Goal: Use online tool/utility

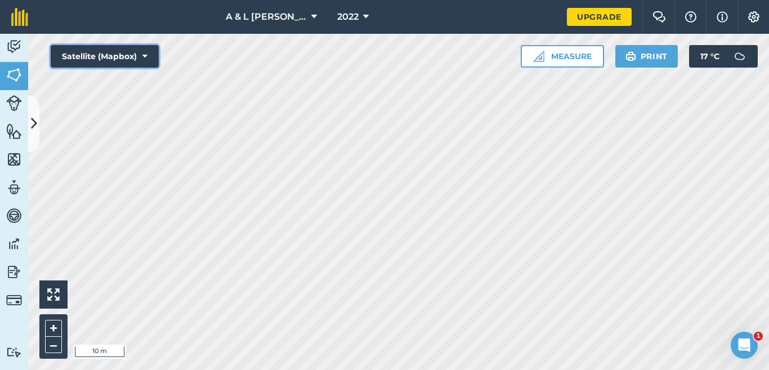
drag, startPoint x: 153, startPoint y: 57, endPoint x: 155, endPoint y: 63, distance: 6.1
click at [153, 56] on button "Satellite (Mapbox)" at bounding box center [105, 56] width 108 height 23
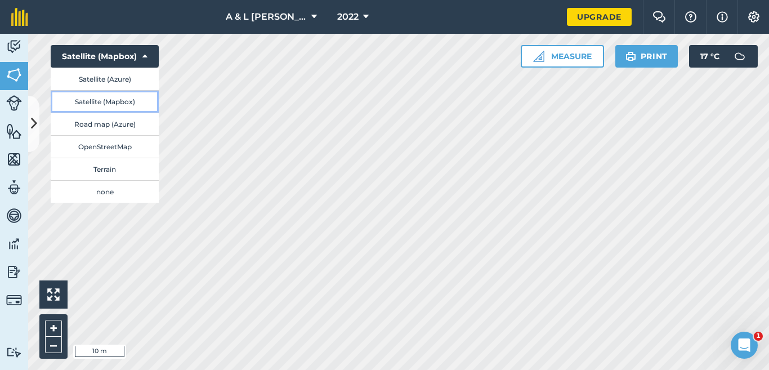
click at [126, 106] on button "Satellite (Mapbox)" at bounding box center [105, 101] width 108 height 23
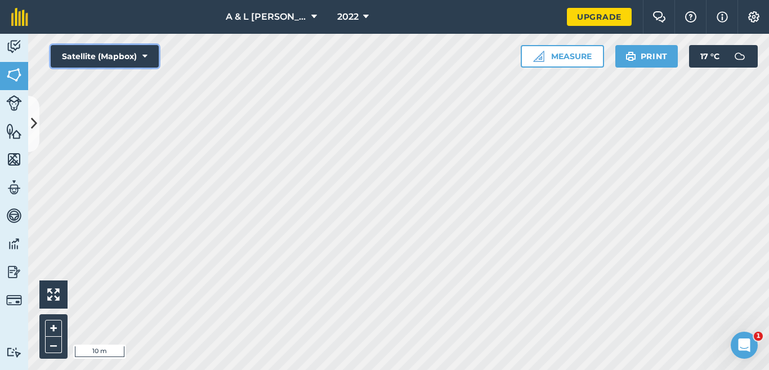
click at [145, 61] on icon at bounding box center [144, 56] width 5 height 11
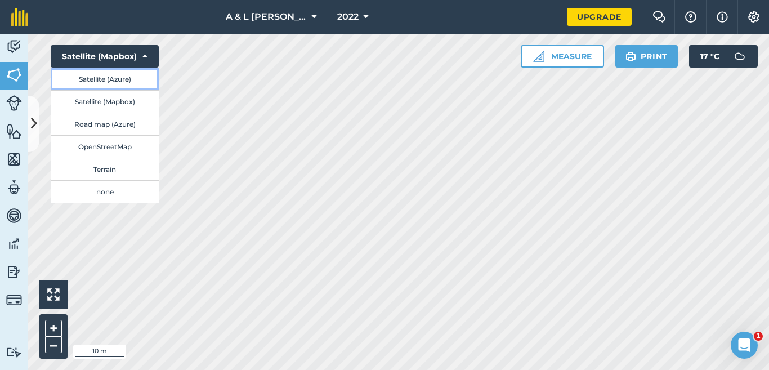
click at [136, 86] on button "Satellite (Azure)" at bounding box center [105, 79] width 108 height 23
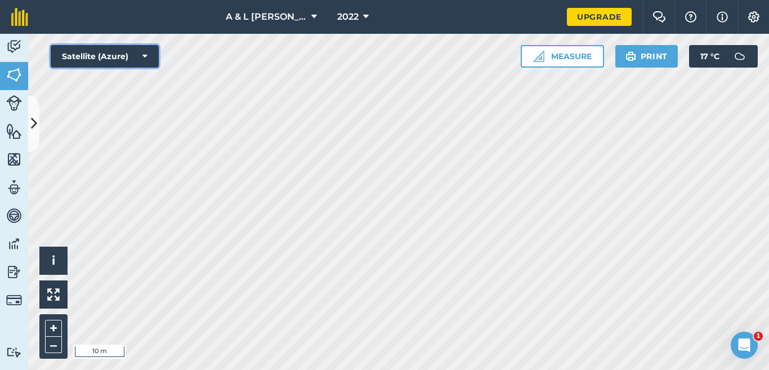
click at [140, 56] on button "Satellite (Azure)" at bounding box center [105, 56] width 108 height 23
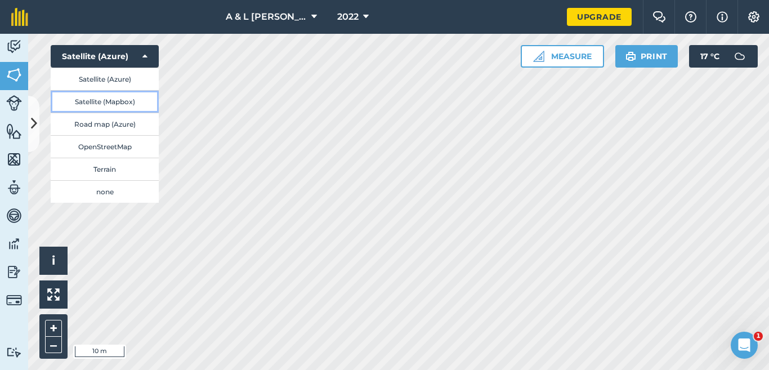
click at [135, 103] on button "Satellite (Mapbox)" at bounding box center [105, 101] width 108 height 23
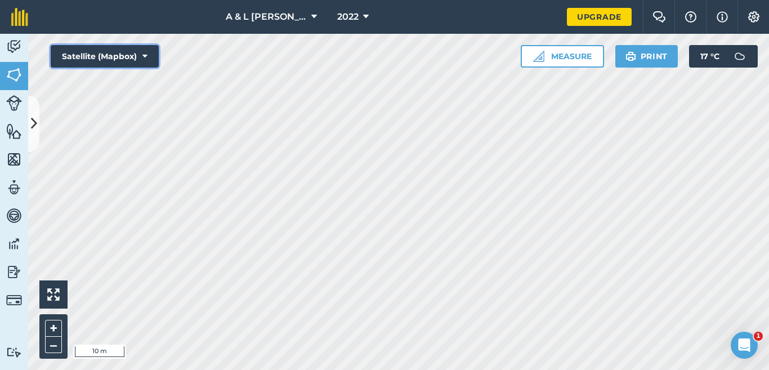
click at [142, 57] on button "Satellite (Mapbox)" at bounding box center [105, 56] width 108 height 23
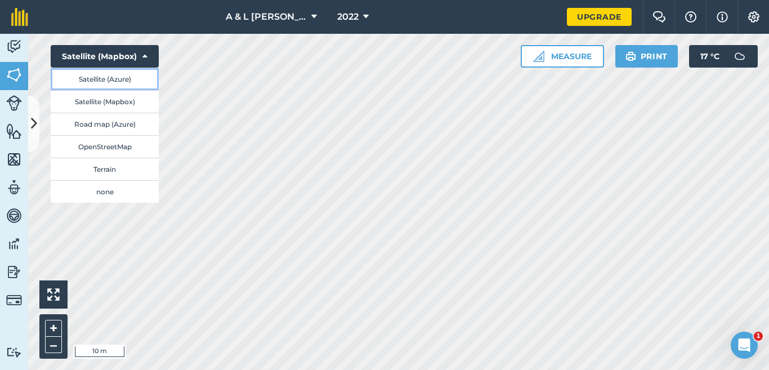
click at [142, 81] on button "Satellite (Azure)" at bounding box center [105, 79] width 108 height 23
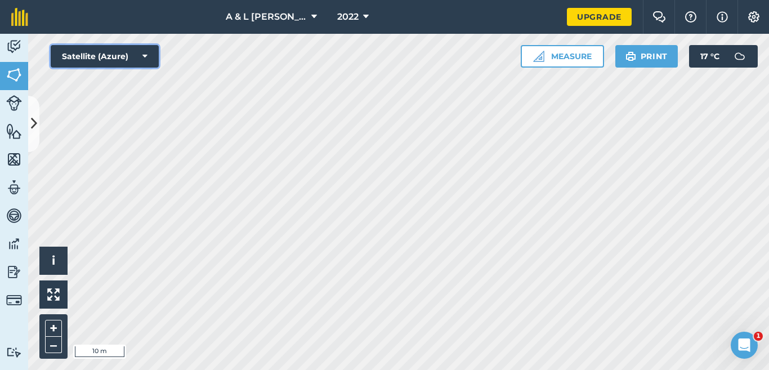
click at [123, 52] on button "Satellite (Azure)" at bounding box center [105, 56] width 108 height 23
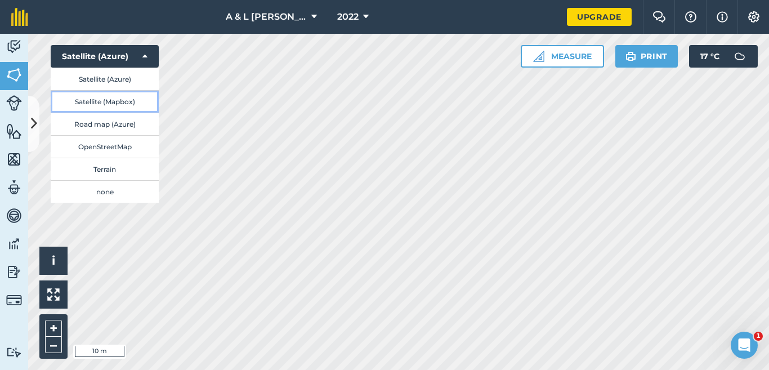
click at [140, 99] on button "Satellite (Mapbox)" at bounding box center [105, 101] width 108 height 23
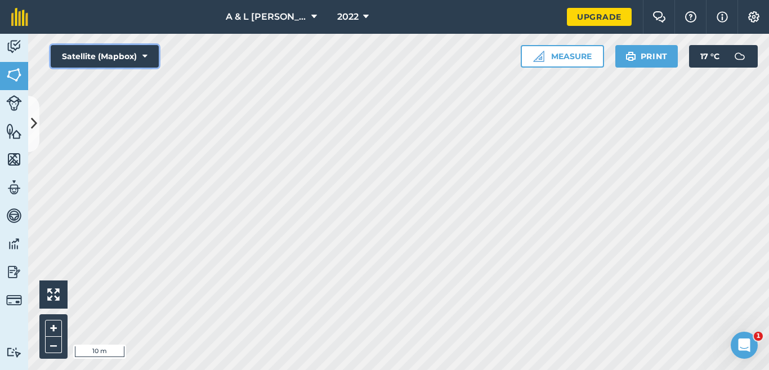
click at [140, 56] on button "Satellite (Mapbox)" at bounding box center [105, 56] width 108 height 23
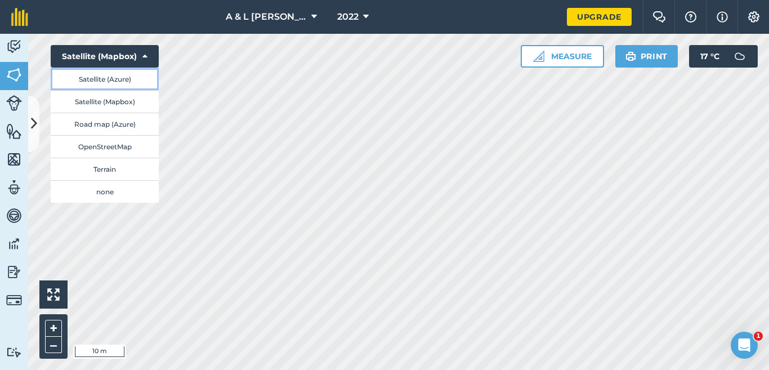
click at [140, 79] on button "Satellite (Azure)" at bounding box center [105, 79] width 108 height 23
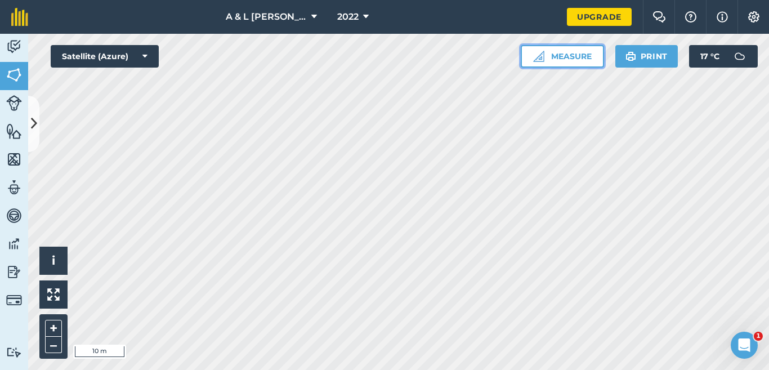
click at [560, 54] on button "Measure" at bounding box center [562, 56] width 83 height 23
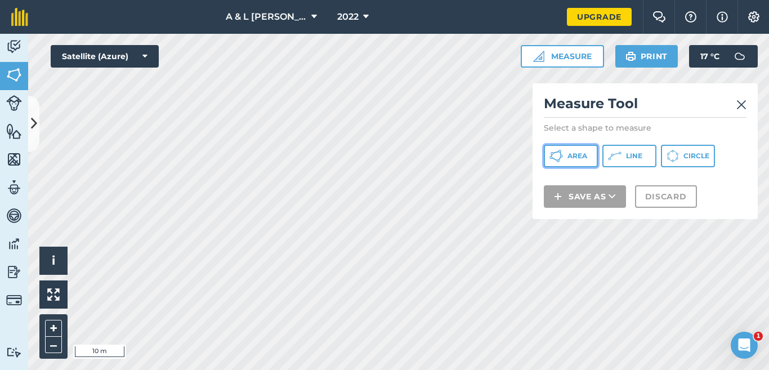
click at [588, 158] on button "Area" at bounding box center [571, 156] width 54 height 23
click at [590, 155] on button "Area" at bounding box center [571, 156] width 54 height 23
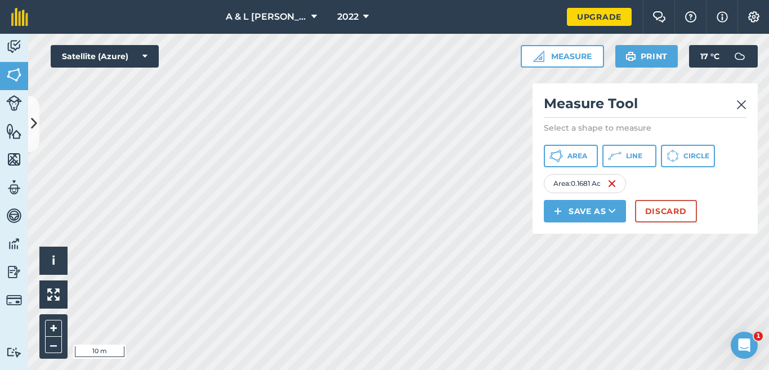
click at [744, 103] on img at bounding box center [742, 105] width 10 height 14
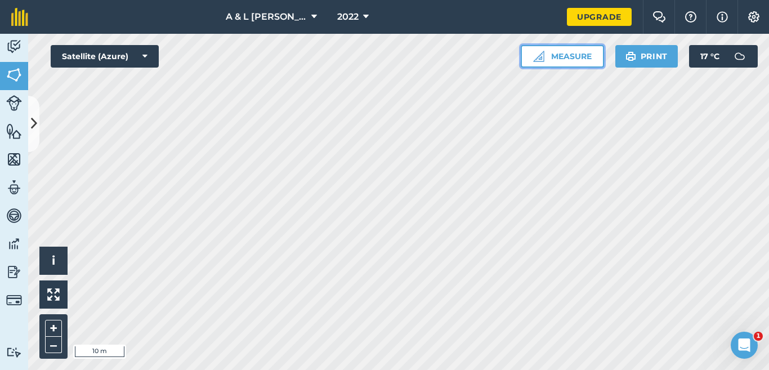
click at [571, 58] on button "Measure" at bounding box center [562, 56] width 83 height 23
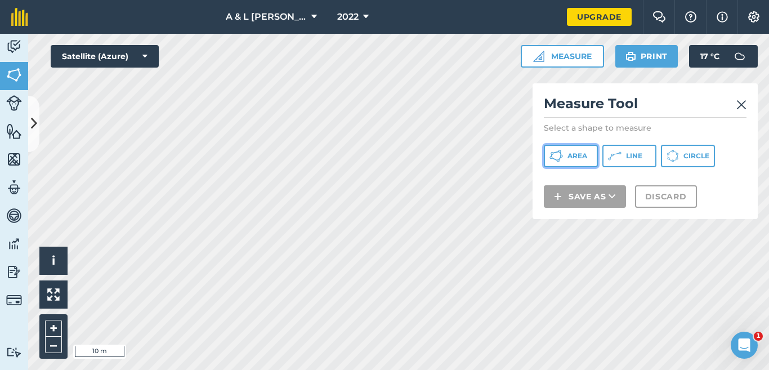
click at [580, 154] on span "Area" at bounding box center [578, 155] width 20 height 9
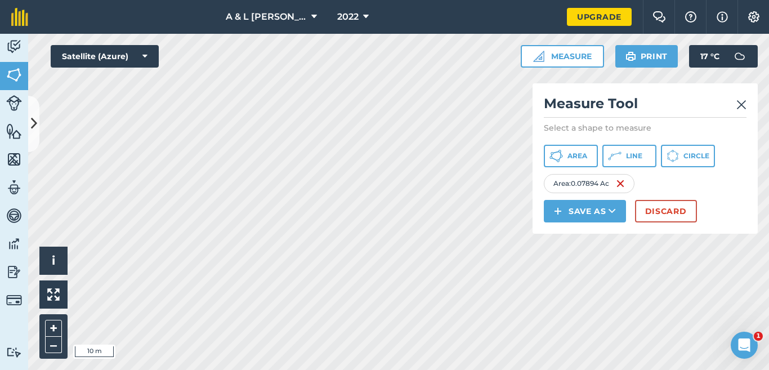
click at [742, 100] on img at bounding box center [742, 105] width 10 height 14
